Goal: Task Accomplishment & Management: Manage account settings

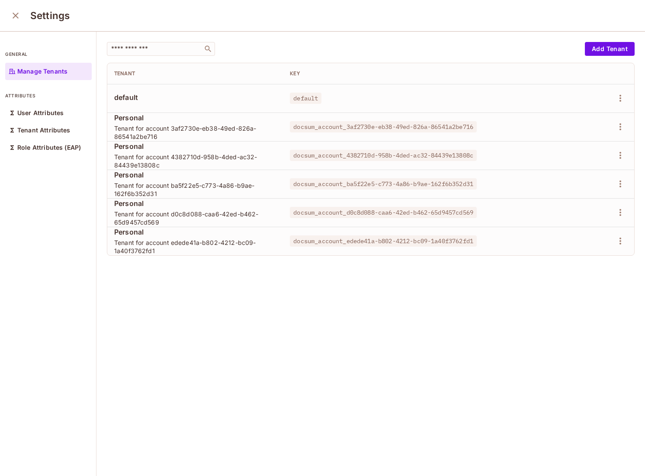
click at [207, 331] on div "​ Add Tenant Tenant Key default default Personal Tenant for account 3af2730e-eb…" at bounding box center [371, 254] width 549 height 445
click at [15, 16] on icon "close" at bounding box center [16, 16] width 6 height 6
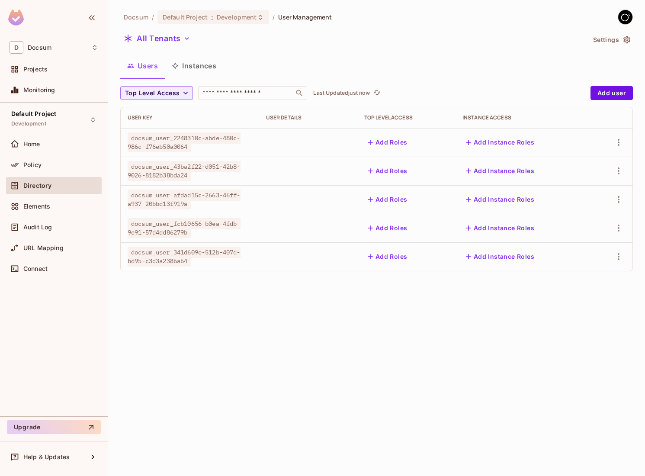
click at [194, 70] on button "Instances" at bounding box center [194, 66] width 58 height 22
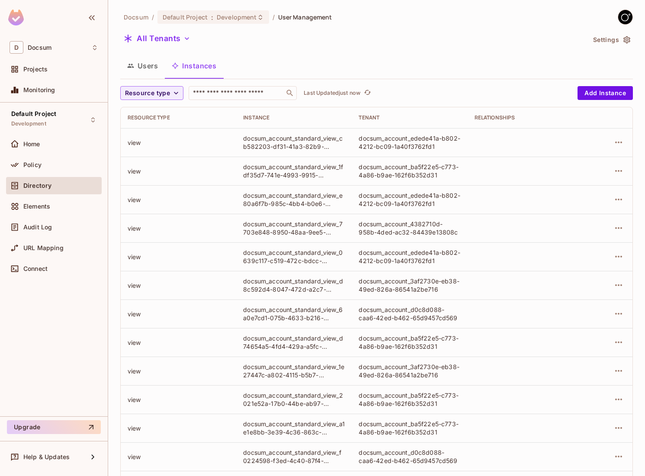
click at [154, 68] on button "Users" at bounding box center [142, 66] width 45 height 22
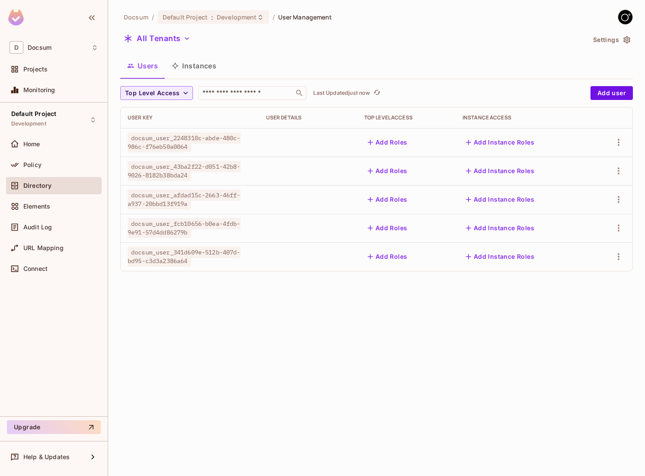
click at [190, 72] on button "Instances" at bounding box center [194, 66] width 58 height 22
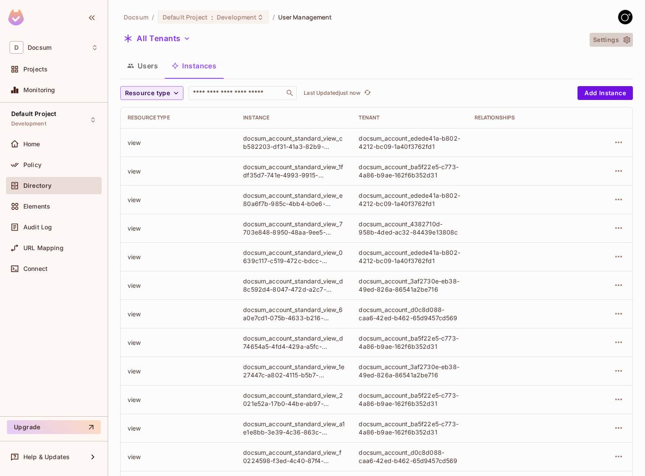
click at [618, 41] on button "Settings" at bounding box center [611, 40] width 43 height 14
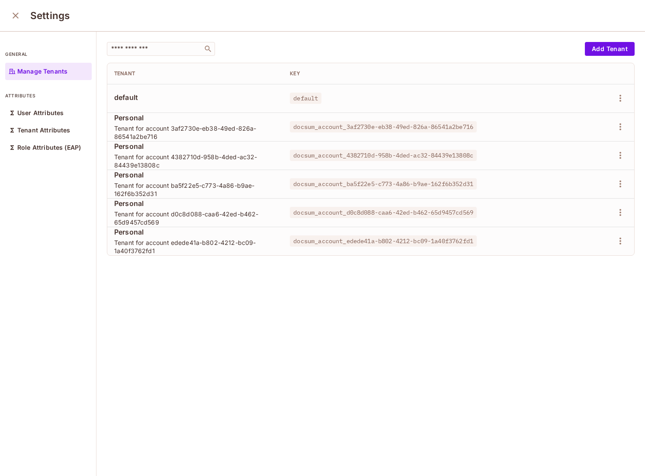
click at [166, 285] on div "​ Add Tenant Tenant Key default default Personal Tenant for account 3af2730e-eb…" at bounding box center [371, 254] width 549 height 445
click at [622, 127] on icon "button" at bounding box center [620, 127] width 10 height 10
click at [579, 183] on div "Delete Tenant" at bounding box center [589, 184] width 41 height 9
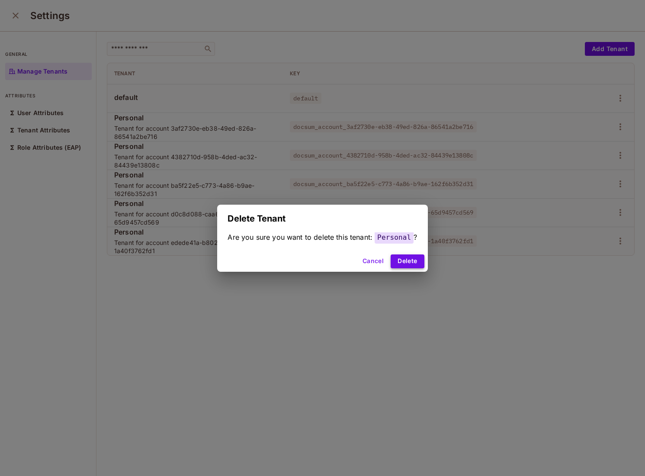
click at [408, 266] on button "Delete" at bounding box center [407, 261] width 33 height 14
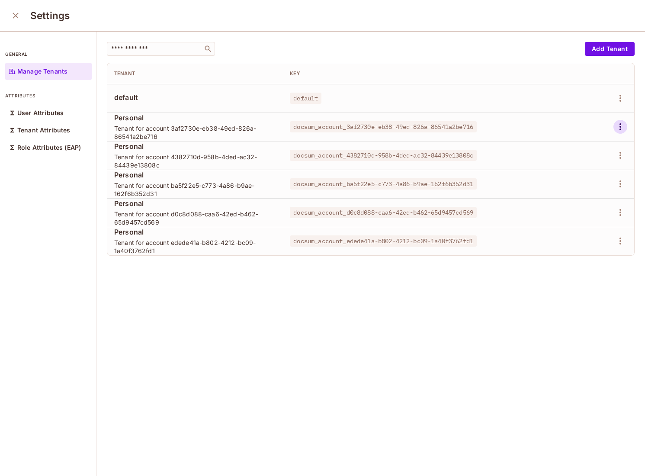
click at [622, 126] on icon "button" at bounding box center [620, 127] width 10 height 10
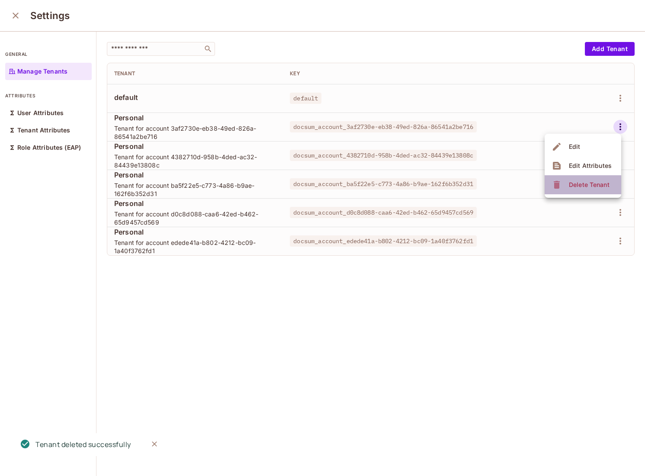
click at [587, 176] on li "Delete Tenant" at bounding box center [583, 184] width 77 height 19
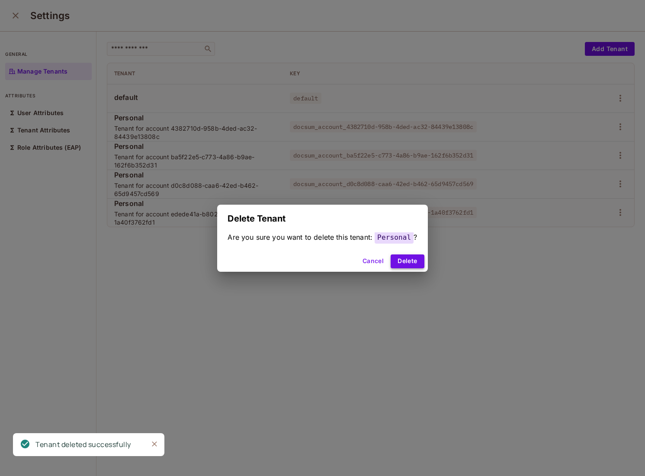
click at [416, 261] on button "Delete" at bounding box center [407, 261] width 33 height 14
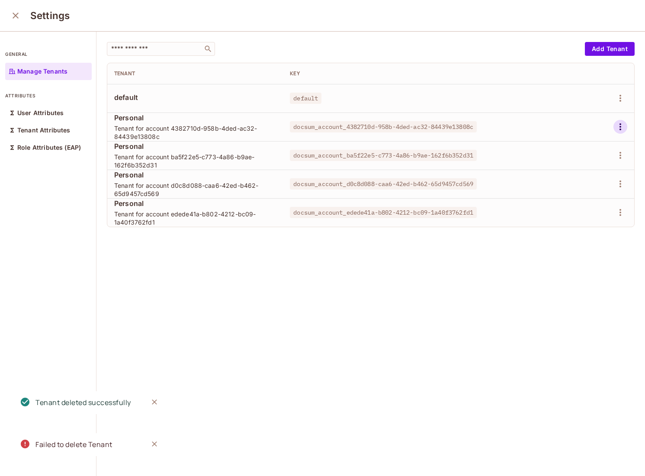
click at [622, 130] on icon "button" at bounding box center [620, 127] width 10 height 10
click at [554, 188] on icon at bounding box center [557, 185] width 10 height 10
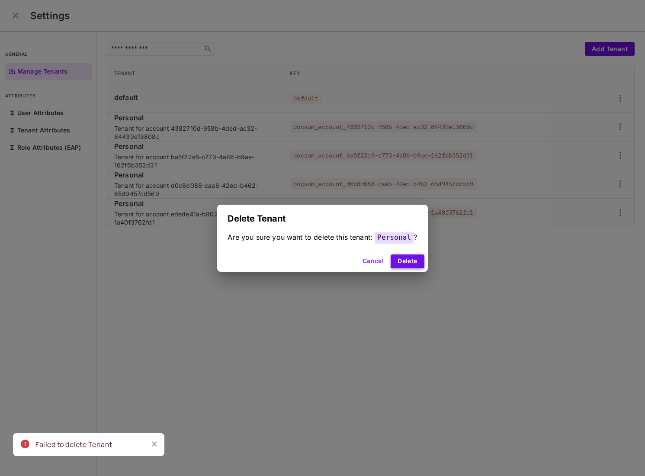
click at [407, 260] on button "Delete" at bounding box center [407, 261] width 33 height 14
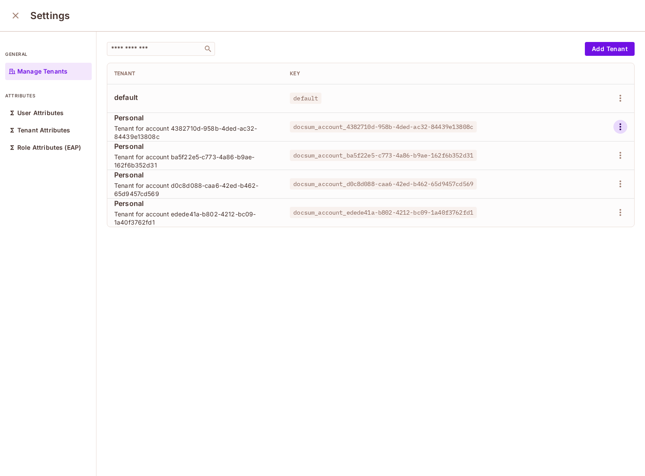
click at [621, 124] on icon "button" at bounding box center [621, 126] width 2 height 7
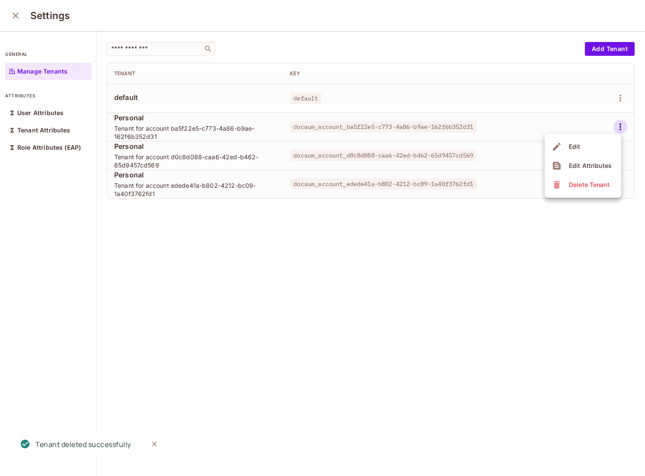
click at [569, 178] on span "Delete Tenant" at bounding box center [589, 185] width 46 height 14
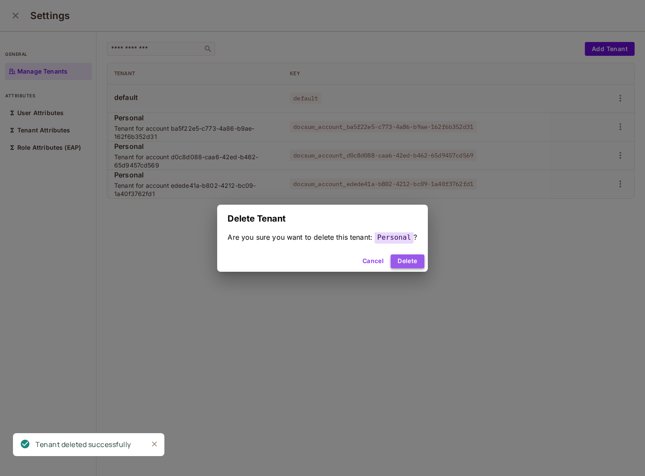
click at [414, 260] on button "Delete" at bounding box center [407, 261] width 33 height 14
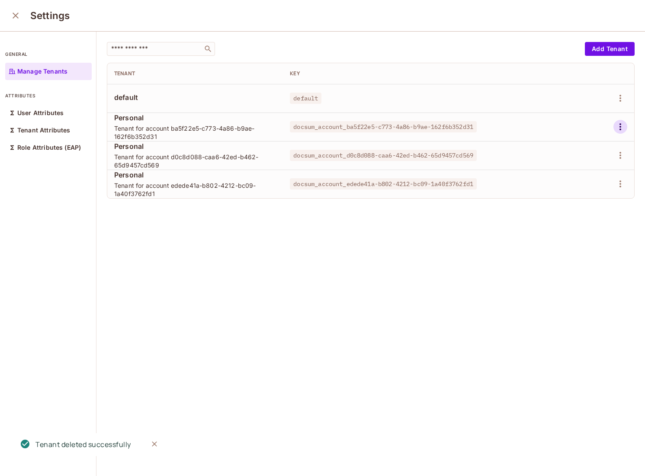
click at [622, 124] on icon "button" at bounding box center [620, 127] width 10 height 10
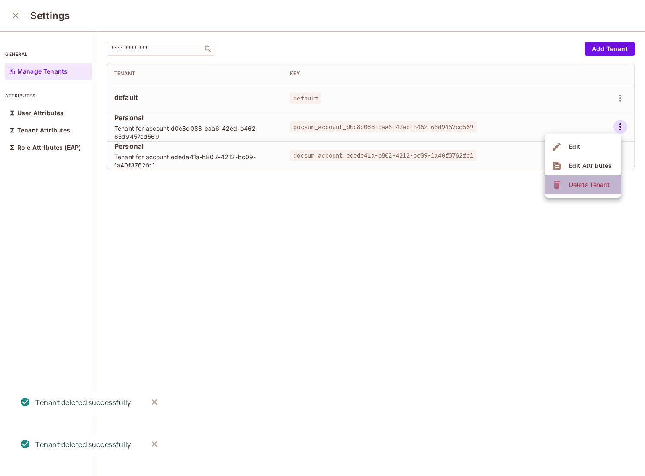
click at [561, 187] on icon at bounding box center [557, 185] width 10 height 10
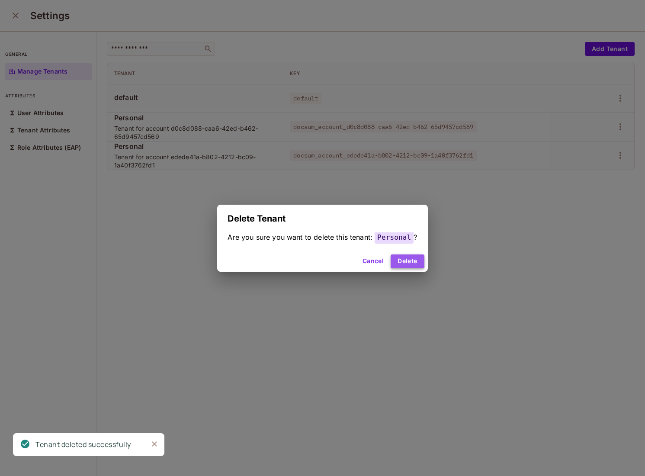
click at [412, 263] on button "Delete" at bounding box center [407, 261] width 33 height 14
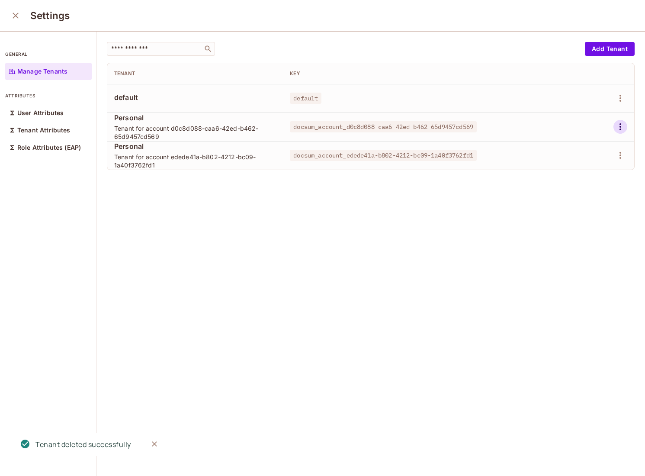
click at [622, 124] on icon "button" at bounding box center [620, 127] width 10 height 10
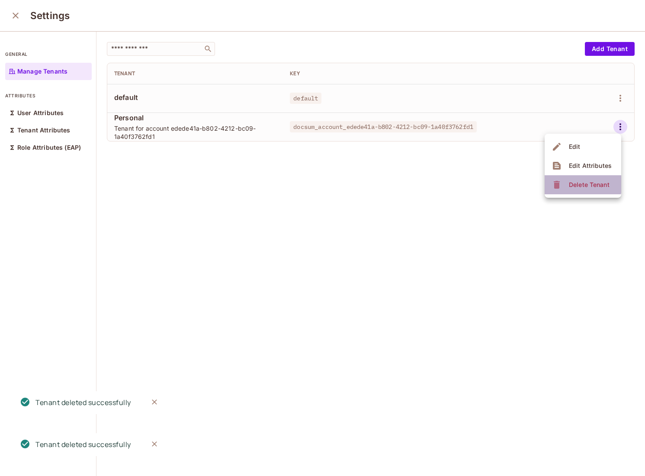
click at [567, 183] on span "Delete Tenant" at bounding box center [589, 185] width 46 height 14
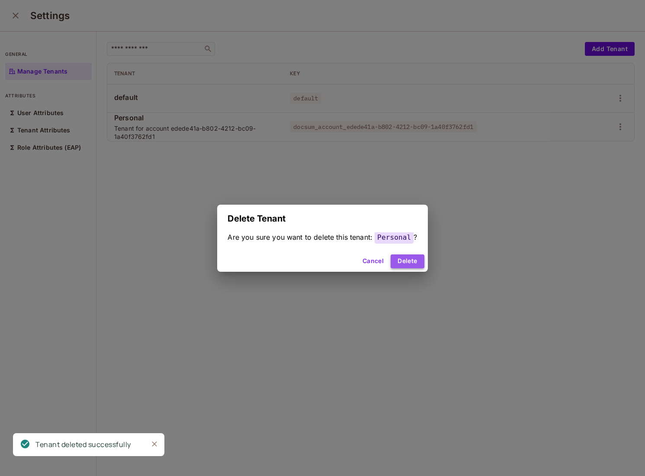
click at [409, 258] on button "Delete" at bounding box center [407, 261] width 33 height 14
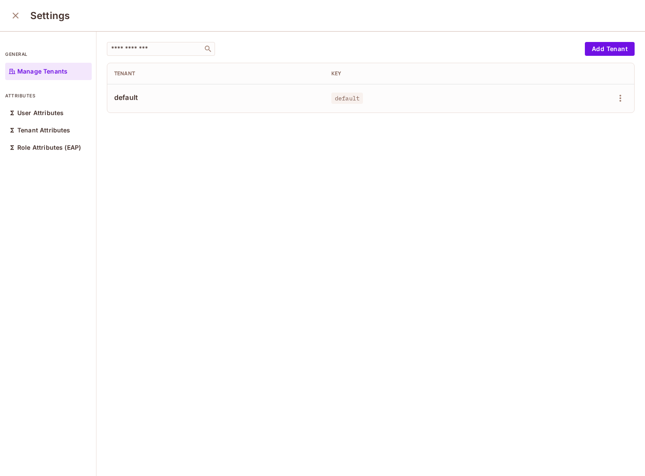
click at [209, 275] on div "​ Add Tenant Tenant Key default default" at bounding box center [371, 254] width 549 height 445
click at [246, 263] on div "​ Add Tenant Tenant Key default default Personal docsum_local_development_tenant" at bounding box center [371, 254] width 549 height 445
click at [16, 19] on icon "close" at bounding box center [15, 15] width 10 height 10
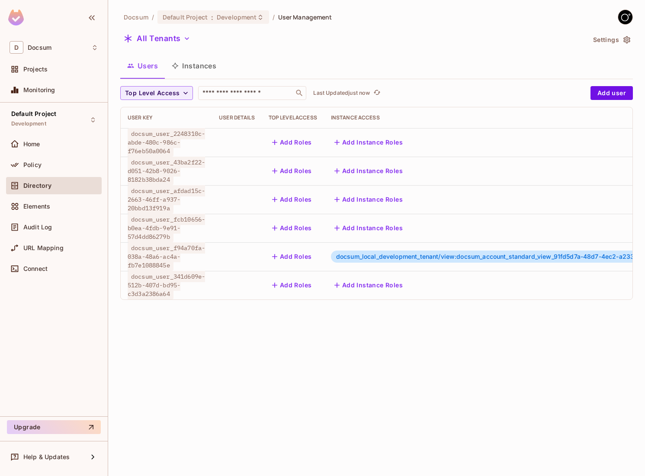
click at [212, 68] on button "Instances" at bounding box center [194, 66] width 58 height 22
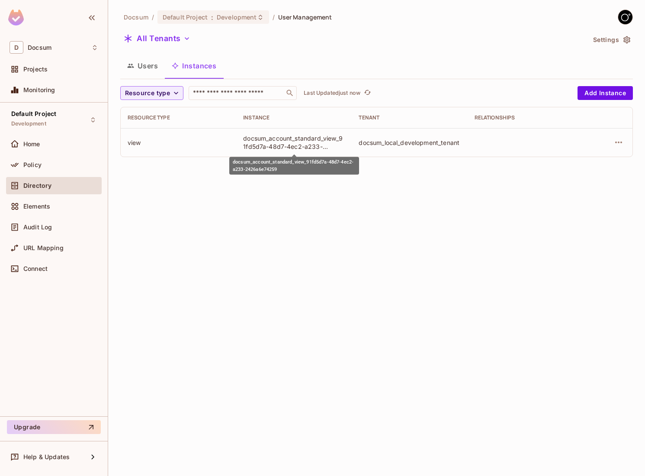
click at [274, 138] on div "docsum_account_standard_view_91fd5d7a-48d7-4ec2-a233-2426a6e74259" at bounding box center [294, 142] width 102 height 16
